Goal: Use online tool/utility: Utilize a website feature to perform a specific function

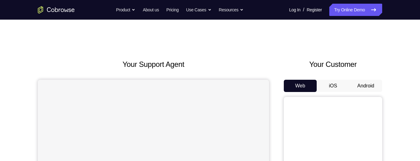
click at [370, 91] on button "Android" at bounding box center [365, 86] width 33 height 12
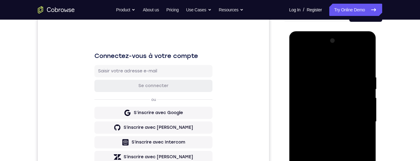
scroll to position [138, 0]
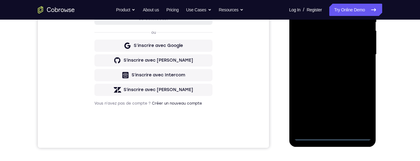
click at [333, 136] on div at bounding box center [332, 55] width 77 height 172
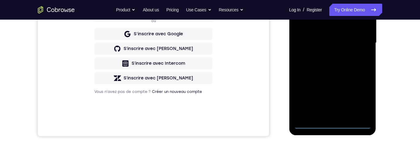
click at [364, 98] on div at bounding box center [332, 43] width 77 height 172
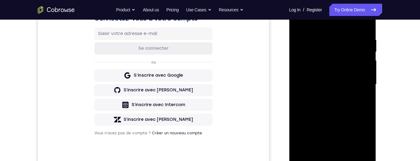
scroll to position [95, 0]
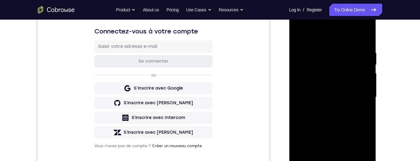
click at [323, 39] on div at bounding box center [332, 97] width 77 height 172
click at [361, 97] on div at bounding box center [332, 97] width 77 height 172
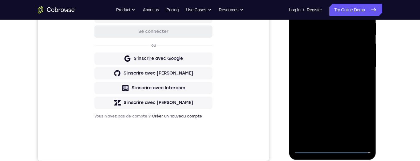
click at [329, 144] on div at bounding box center [332, 68] width 77 height 172
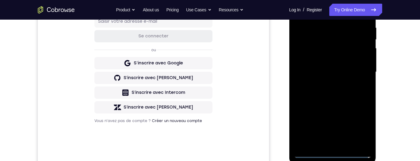
scroll to position [133, 0]
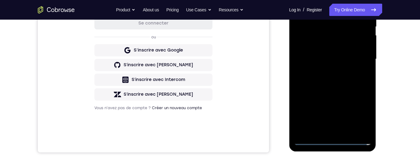
click at [328, 134] on div at bounding box center [332, 59] width 77 height 172
click at [355, 55] on div at bounding box center [332, 59] width 77 height 172
click at [343, 51] on div at bounding box center [332, 59] width 77 height 172
click at [349, 62] on div at bounding box center [332, 59] width 77 height 172
click at [350, 85] on div at bounding box center [332, 59] width 77 height 172
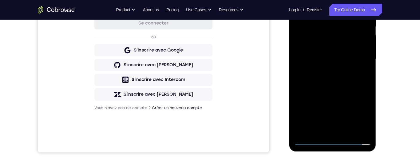
click at [355, 82] on div at bounding box center [332, 59] width 77 height 172
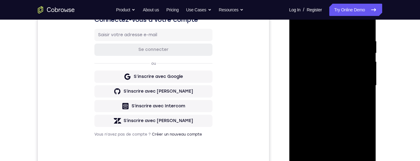
click at [345, 106] on div at bounding box center [332, 86] width 77 height 172
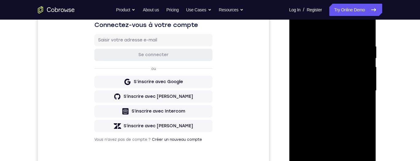
click at [346, 111] on div at bounding box center [332, 91] width 77 height 172
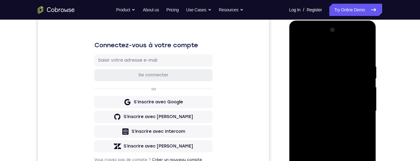
scroll to position [79, 0]
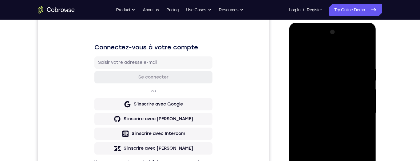
click at [345, 68] on div at bounding box center [332, 113] width 77 height 172
click at [365, 61] on div at bounding box center [332, 113] width 77 height 172
click at [342, 69] on div at bounding box center [332, 113] width 77 height 172
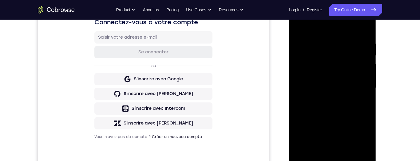
scroll to position [111, 0]
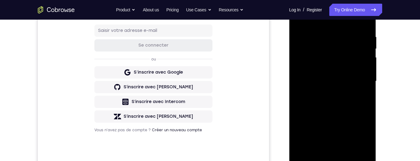
click at [337, 152] on div at bounding box center [332, 81] width 77 height 172
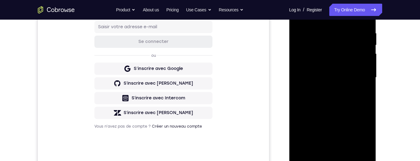
click at [341, 90] on div at bounding box center [332, 78] width 77 height 172
click at [346, 144] on div at bounding box center [332, 78] width 77 height 172
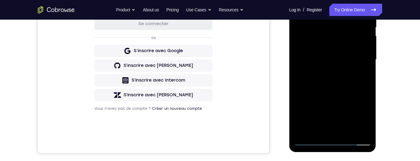
click at [365, 129] on div at bounding box center [332, 60] width 77 height 172
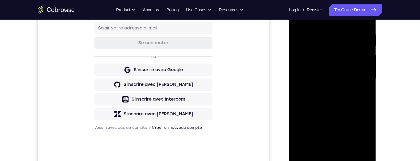
scroll to position [107, 0]
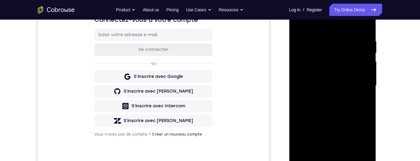
click at [360, 99] on div at bounding box center [332, 86] width 77 height 172
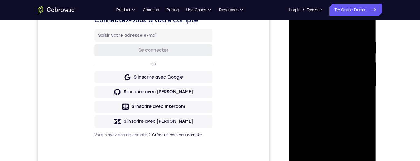
click at [308, 123] on div at bounding box center [332, 86] width 77 height 172
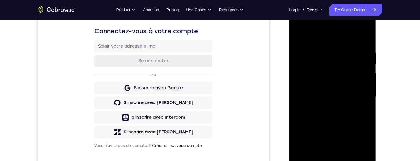
click at [362, 110] on div at bounding box center [332, 97] width 77 height 172
click at [367, 143] on div at bounding box center [332, 97] width 77 height 172
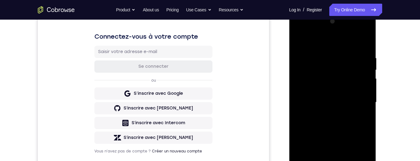
scroll to position [97, 0]
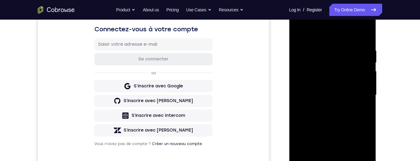
click at [357, 112] on div at bounding box center [332, 95] width 77 height 172
click at [365, 37] on div at bounding box center [332, 95] width 77 height 172
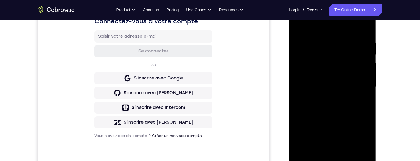
scroll to position [124, 0]
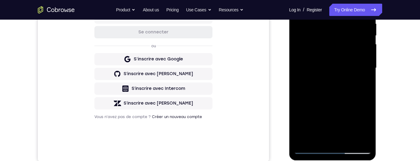
click at [347, 141] on div at bounding box center [332, 68] width 77 height 172
click at [349, 102] on div at bounding box center [332, 68] width 77 height 172
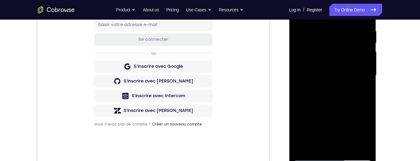
scroll to position [116, 0]
click at [354, 95] on div at bounding box center [332, 76] width 77 height 172
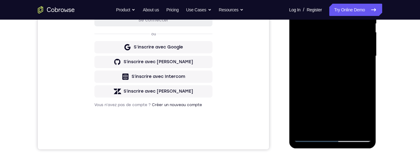
scroll to position [118, 0]
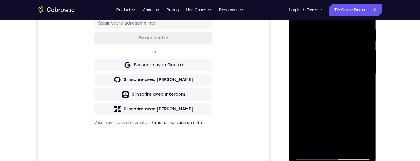
click at [362, 89] on div at bounding box center [332, 74] width 77 height 172
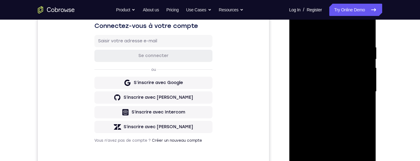
scroll to position [97, 0]
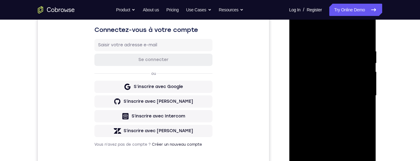
click at [299, 34] on div at bounding box center [332, 96] width 77 height 172
click at [352, 101] on div at bounding box center [332, 96] width 77 height 172
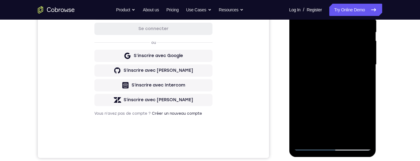
click at [329, 136] on div at bounding box center [332, 65] width 77 height 172
click at [317, 134] on div at bounding box center [332, 65] width 77 height 172
click at [366, 100] on div at bounding box center [332, 65] width 77 height 172
click at [365, 99] on div at bounding box center [332, 65] width 77 height 172
click at [364, 99] on div at bounding box center [332, 65] width 77 height 172
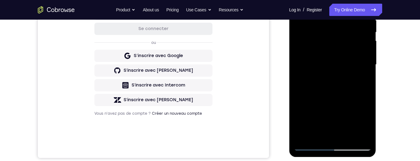
click at [364, 99] on div at bounding box center [332, 65] width 77 height 172
click at [365, 99] on div at bounding box center [332, 65] width 77 height 172
click at [364, 99] on div at bounding box center [332, 65] width 77 height 172
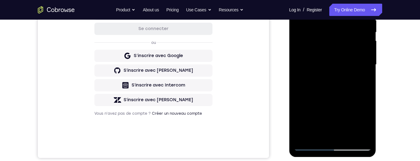
click at [364, 98] on div at bounding box center [332, 65] width 77 height 172
click at [322, 89] on div at bounding box center [332, 65] width 77 height 172
click at [351, 65] on div at bounding box center [332, 65] width 77 height 172
click at [350, 64] on div at bounding box center [332, 65] width 77 height 172
click at [350, 63] on div at bounding box center [332, 65] width 77 height 172
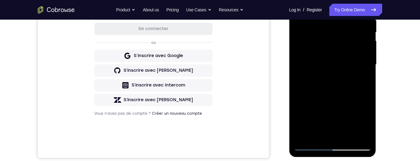
click at [348, 63] on div at bounding box center [332, 65] width 77 height 172
click at [346, 64] on div at bounding box center [332, 65] width 77 height 172
click at [347, 64] on div at bounding box center [332, 65] width 77 height 172
click at [346, 63] on div at bounding box center [332, 65] width 77 height 172
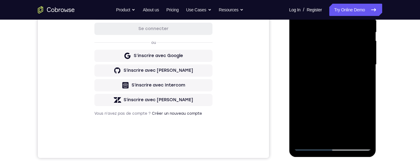
click at [347, 63] on div at bounding box center [332, 65] width 77 height 172
click at [300, 93] on div at bounding box center [332, 65] width 77 height 172
click at [364, 81] on div at bounding box center [332, 65] width 77 height 172
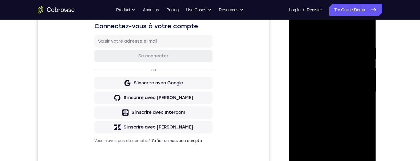
scroll to position [95, 0]
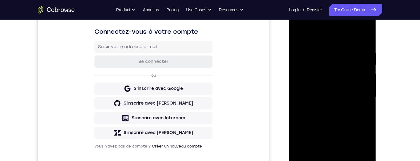
click at [301, 40] on div at bounding box center [332, 98] width 77 height 172
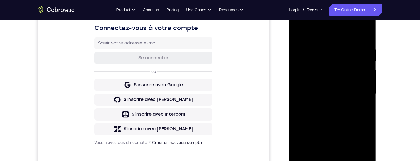
scroll to position [98, 0]
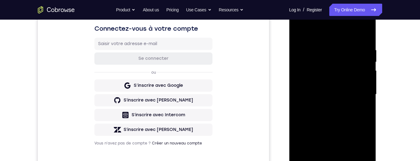
click at [355, 114] on div at bounding box center [332, 95] width 77 height 172
click at [310, 61] on div at bounding box center [332, 95] width 77 height 172
click at [338, 72] on div at bounding box center [332, 95] width 77 height 172
click at [299, 35] on div at bounding box center [332, 95] width 77 height 172
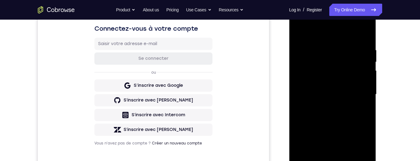
click at [355, 36] on div at bounding box center [332, 95] width 77 height 172
click at [319, 32] on div at bounding box center [332, 95] width 77 height 172
click at [298, 34] on div at bounding box center [332, 95] width 77 height 172
click at [299, 33] on div at bounding box center [332, 95] width 77 height 172
click at [300, 30] on div at bounding box center [332, 95] width 77 height 172
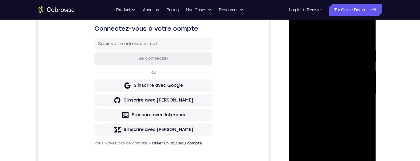
click at [324, 51] on div at bounding box center [332, 95] width 77 height 172
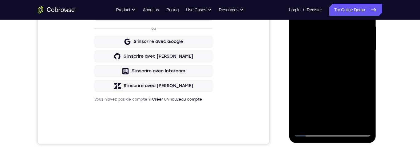
scroll to position [110, 0]
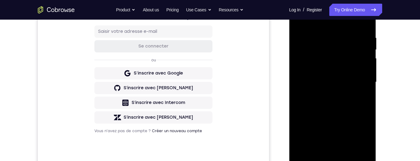
click at [364, 136] on div at bounding box center [332, 82] width 77 height 172
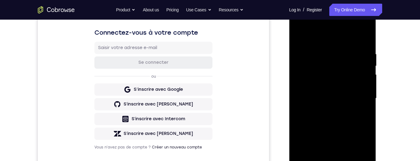
click at [365, 149] on div at bounding box center [332, 99] width 77 height 172
click at [361, 124] on div at bounding box center [332, 99] width 77 height 172
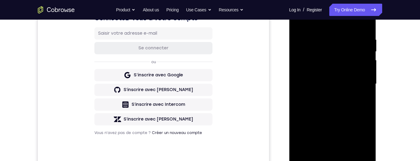
scroll to position [109, 0]
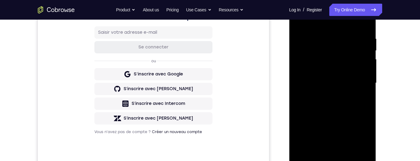
click at [361, 114] on div at bounding box center [332, 83] width 77 height 172
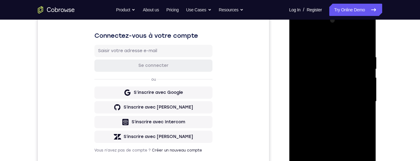
scroll to position [89, 0]
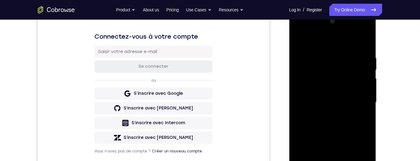
click at [302, 101] on div at bounding box center [332, 103] width 77 height 172
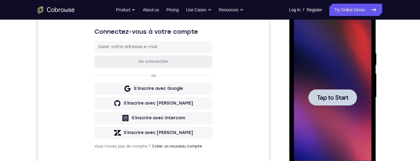
scroll to position [96, 0]
